Goal: Check status: Check status

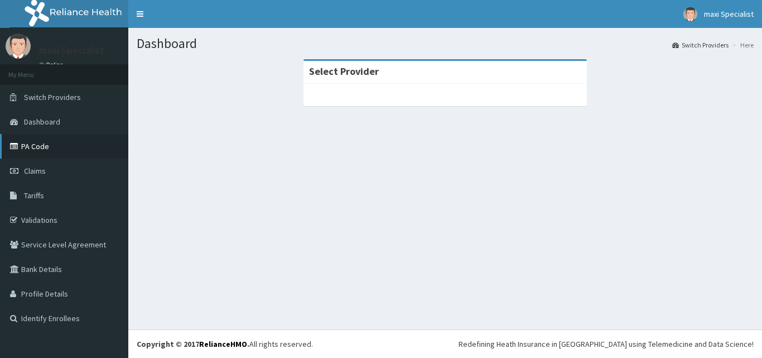
click at [49, 150] on link "PA Code" at bounding box center [64, 146] width 128 height 25
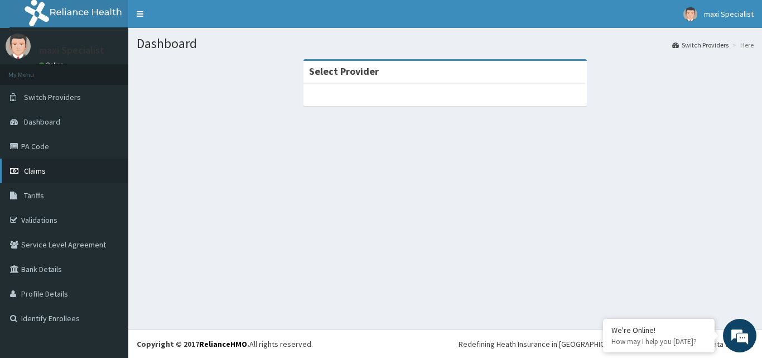
click at [56, 171] on link "Claims" at bounding box center [64, 170] width 128 height 25
click at [52, 176] on link "Claims" at bounding box center [64, 170] width 128 height 25
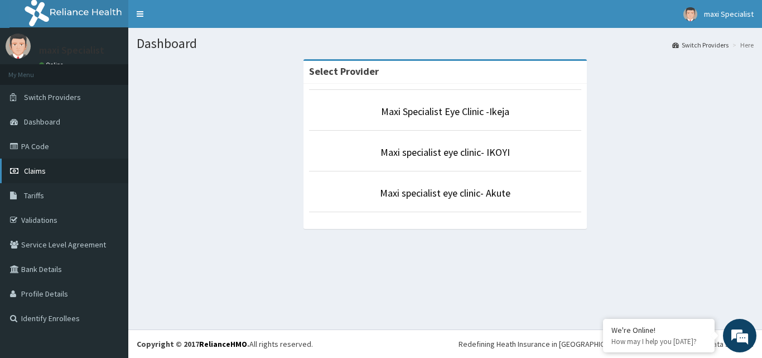
click at [52, 177] on link "Claims" at bounding box center [64, 170] width 128 height 25
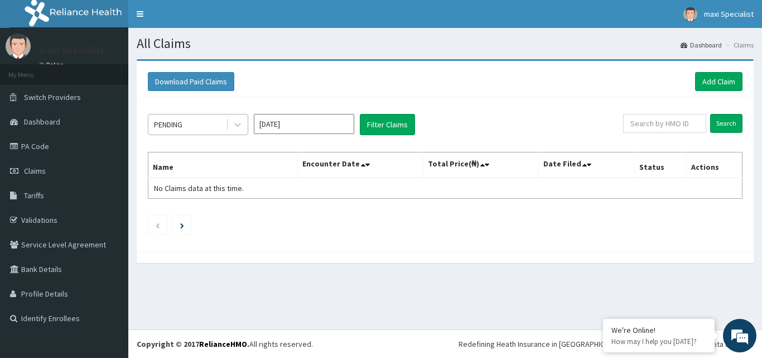
click at [198, 128] on div "PENDING" at bounding box center [187, 125] width 78 height 18
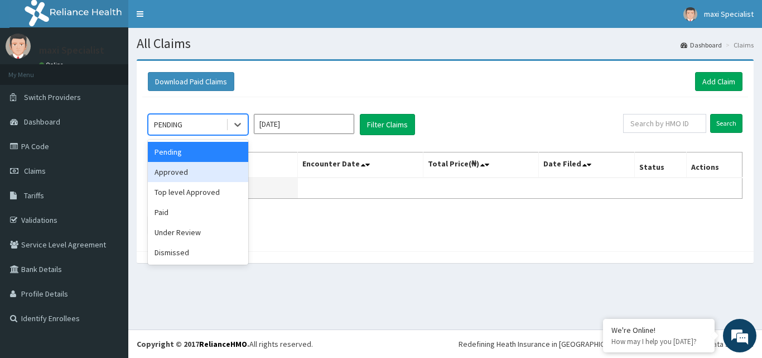
click at [193, 179] on div "Approved" at bounding box center [198, 172] width 100 height 20
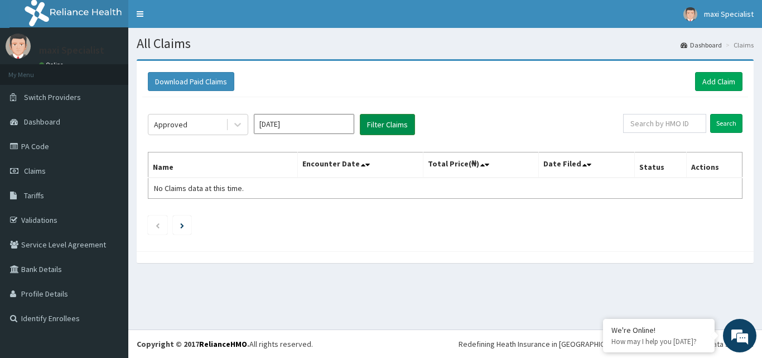
click at [380, 126] on button "Filter Claims" at bounding box center [387, 124] width 55 height 21
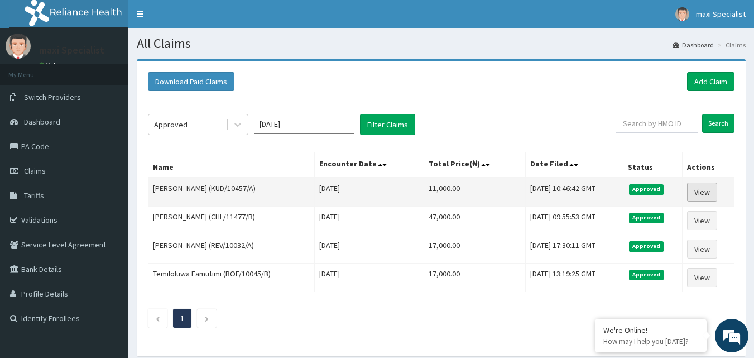
click at [713, 191] on link "View" at bounding box center [702, 191] width 30 height 19
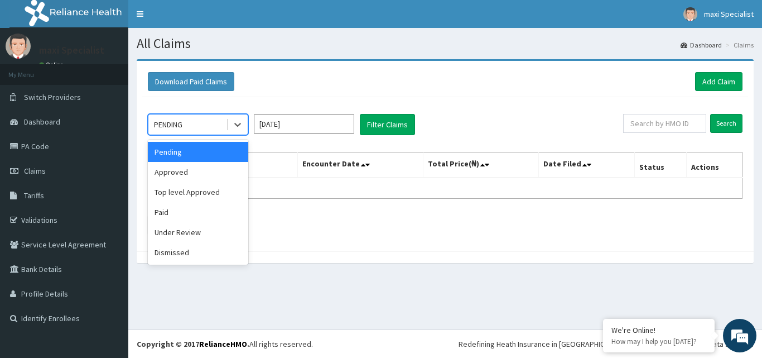
click at [226, 129] on div at bounding box center [237, 124] width 22 height 20
click at [194, 170] on div "Approved" at bounding box center [198, 172] width 100 height 20
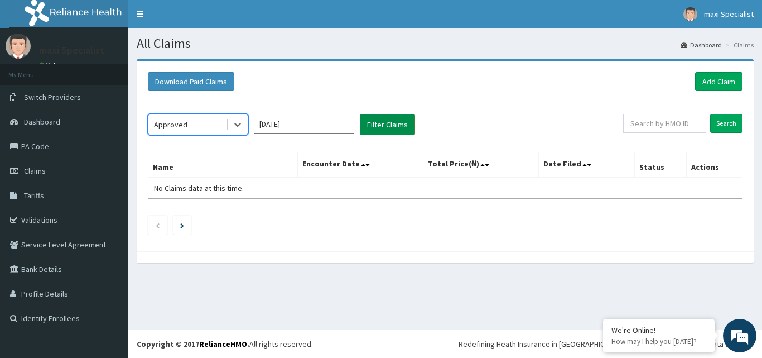
click at [398, 123] on button "Filter Claims" at bounding box center [387, 124] width 55 height 21
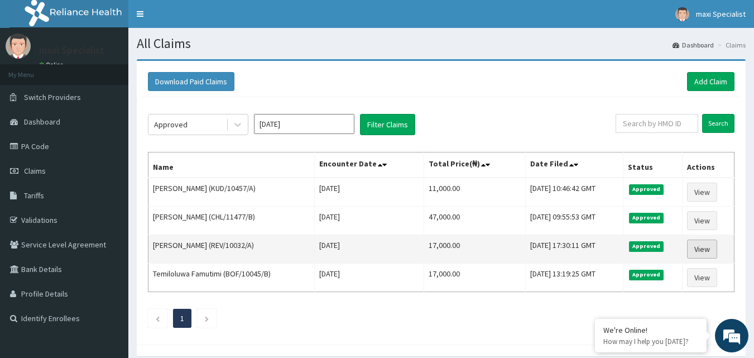
click at [707, 253] on link "View" at bounding box center [702, 248] width 30 height 19
